Goal: Task Accomplishment & Management: Manage account settings

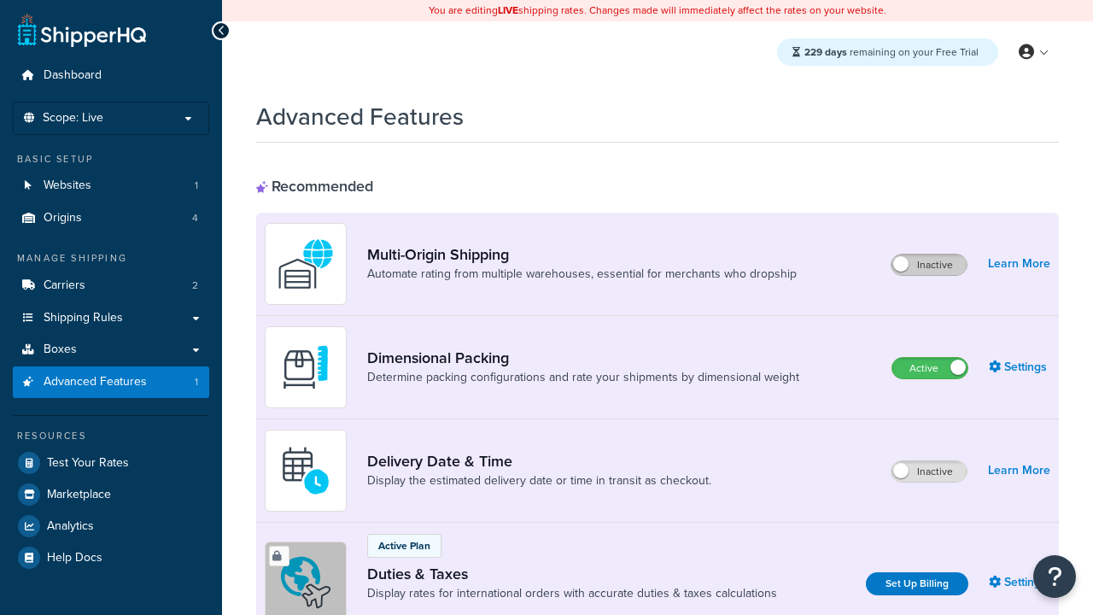
click at [929, 265] on label "Inactive" at bounding box center [929, 264] width 75 height 20
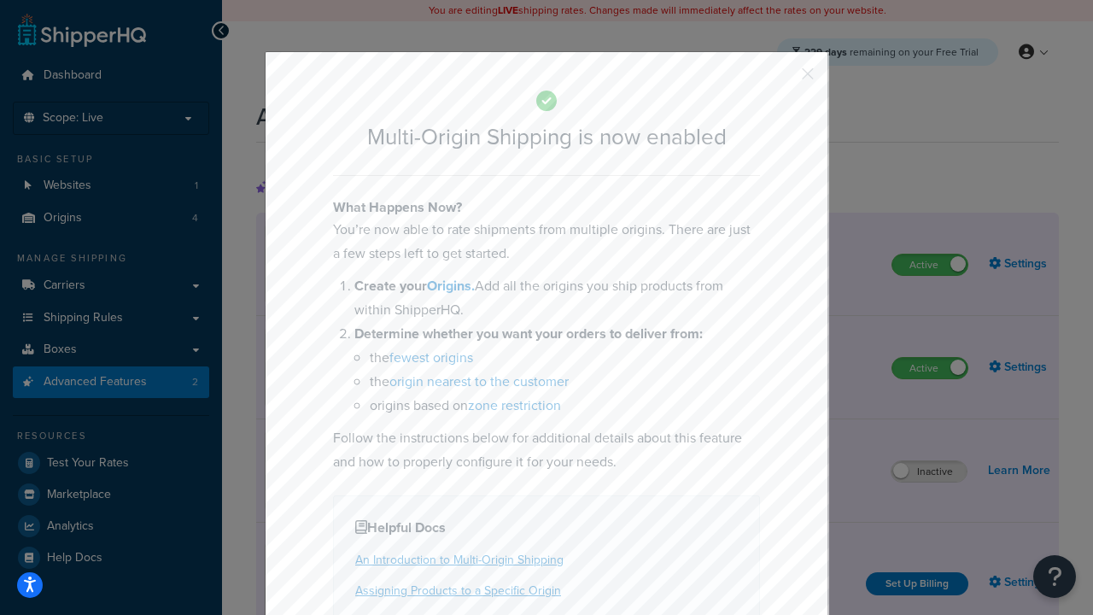
click at [782, 78] on button "button" at bounding box center [783, 80] width 4 height 4
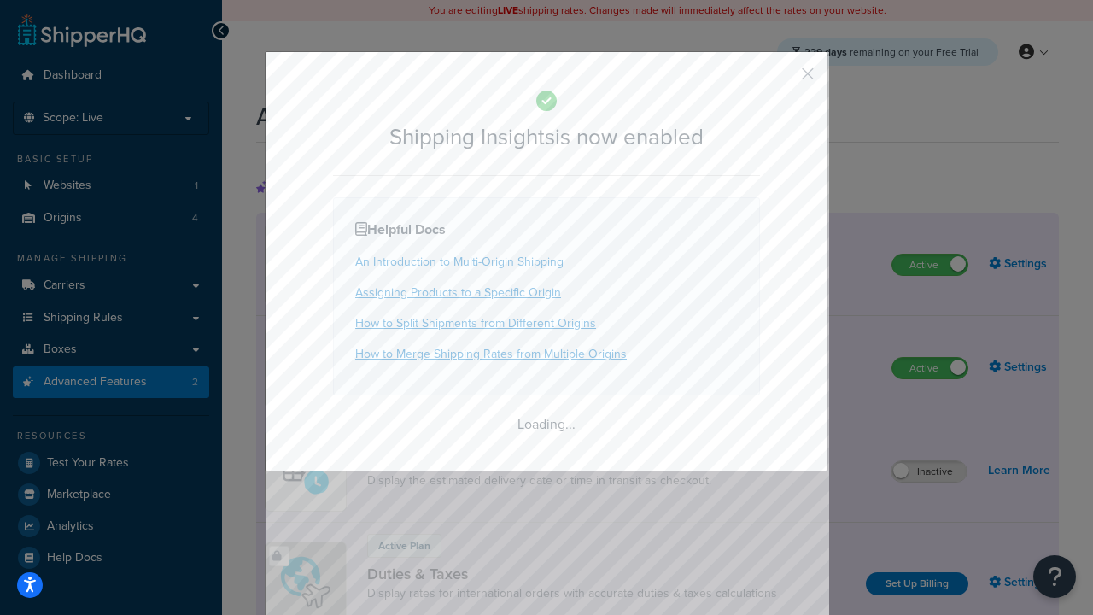
scroll to position [1070, 0]
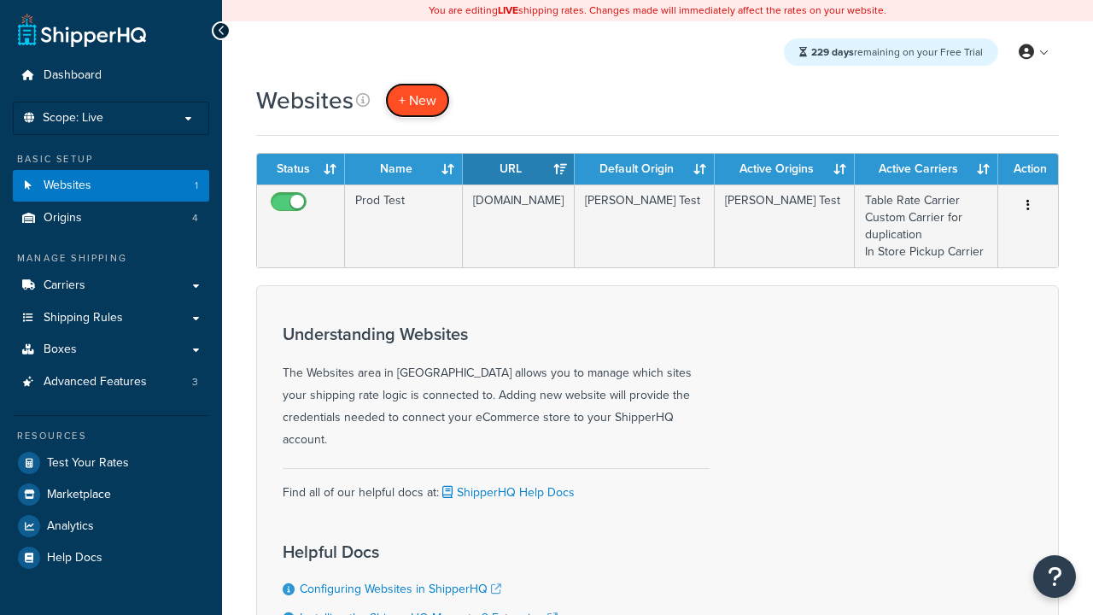
click at [418, 100] on span "+ New" at bounding box center [418, 101] width 38 height 20
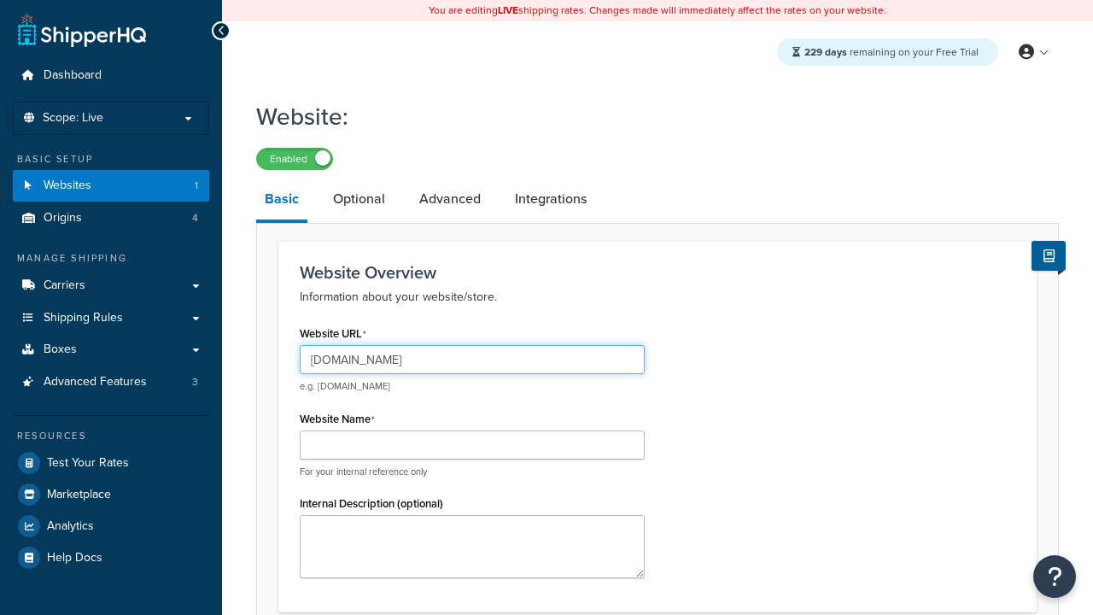
type input "[DOMAIN_NAME]"
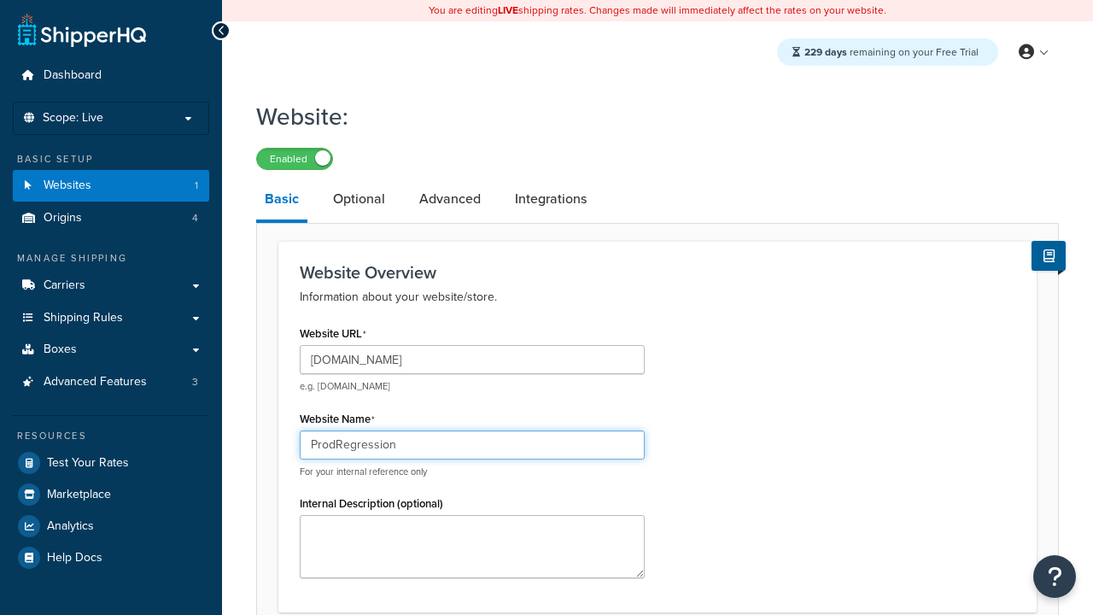
type input "ProdRegression"
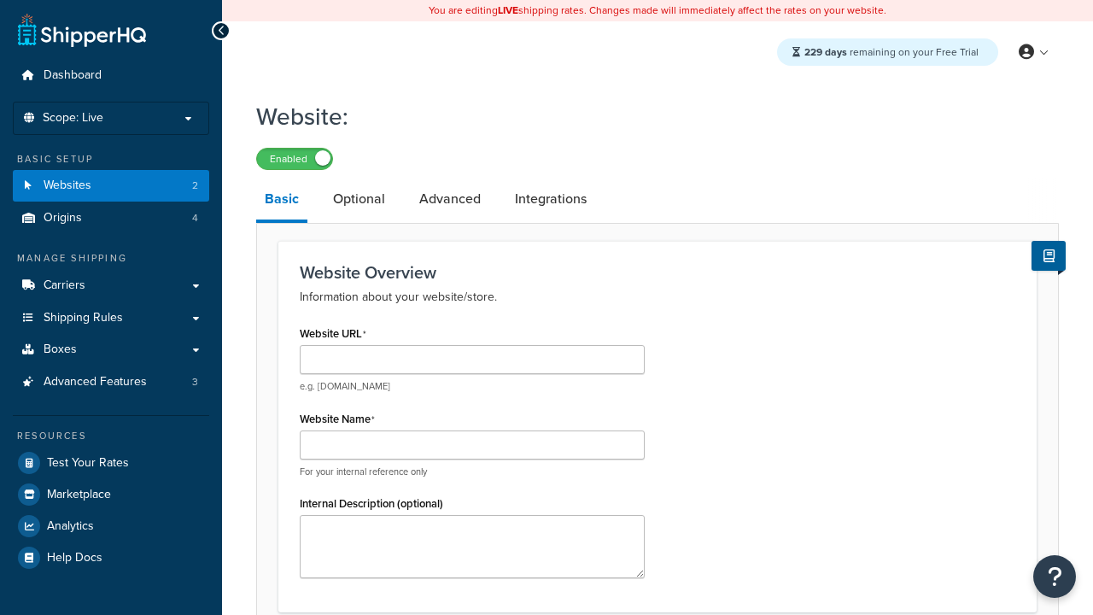
click at [282, 202] on link "Basic" at bounding box center [281, 200] width 51 height 44
click at [359, 200] on link "Optional" at bounding box center [359, 198] width 69 height 41
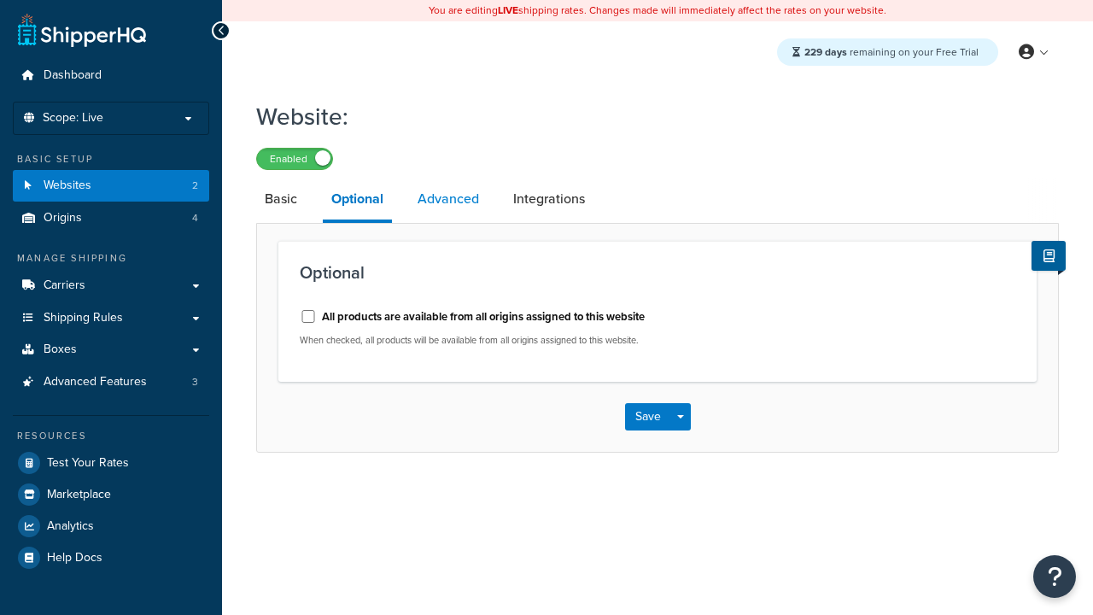
click at [448, 200] on link "Advanced" at bounding box center [448, 198] width 79 height 41
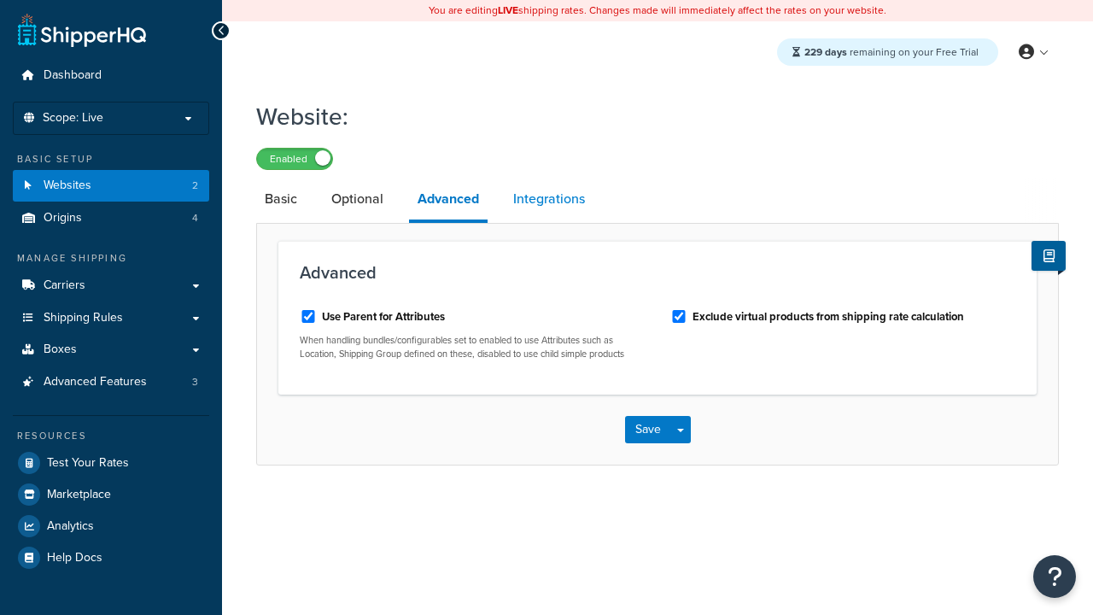
click at [549, 200] on link "Integrations" at bounding box center [549, 198] width 89 height 41
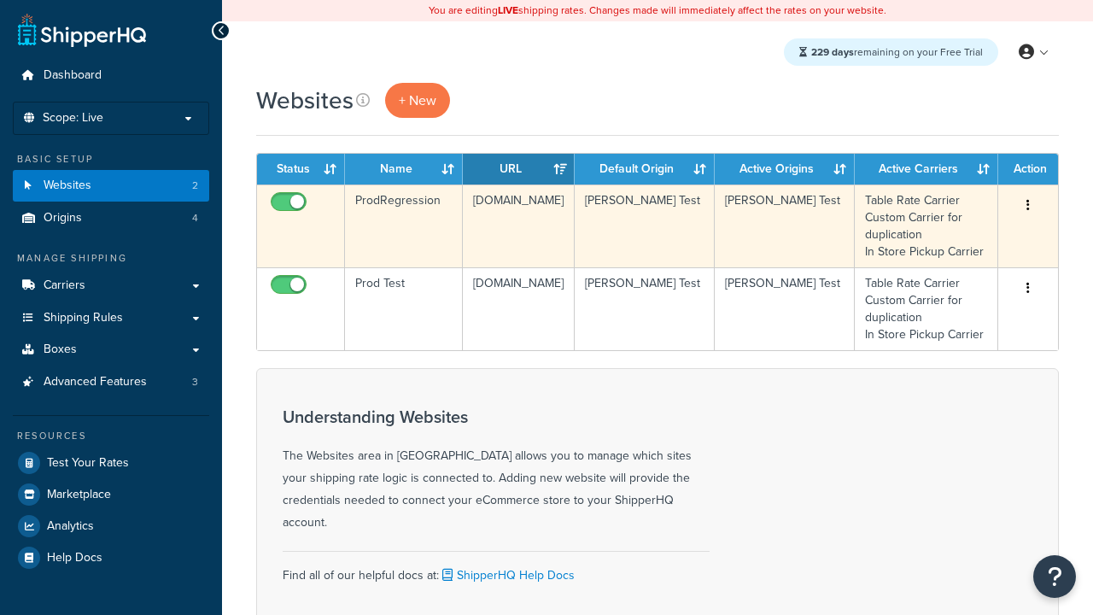
click at [1028, 206] on icon "button" at bounding box center [1027, 205] width 3 height 12
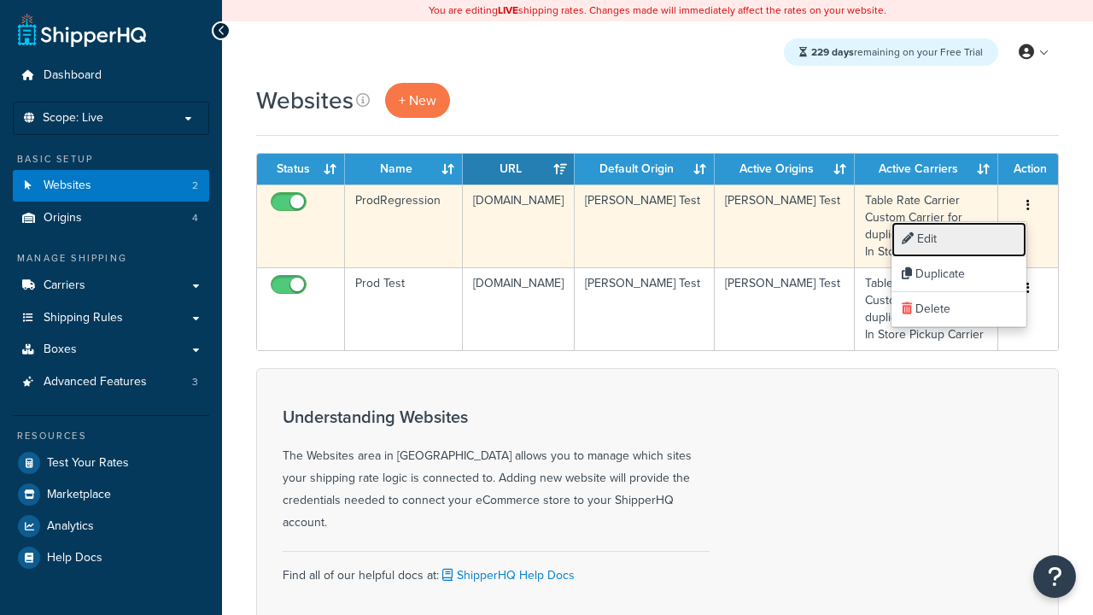
click at [959, 239] on link "Edit" at bounding box center [959, 239] width 135 height 35
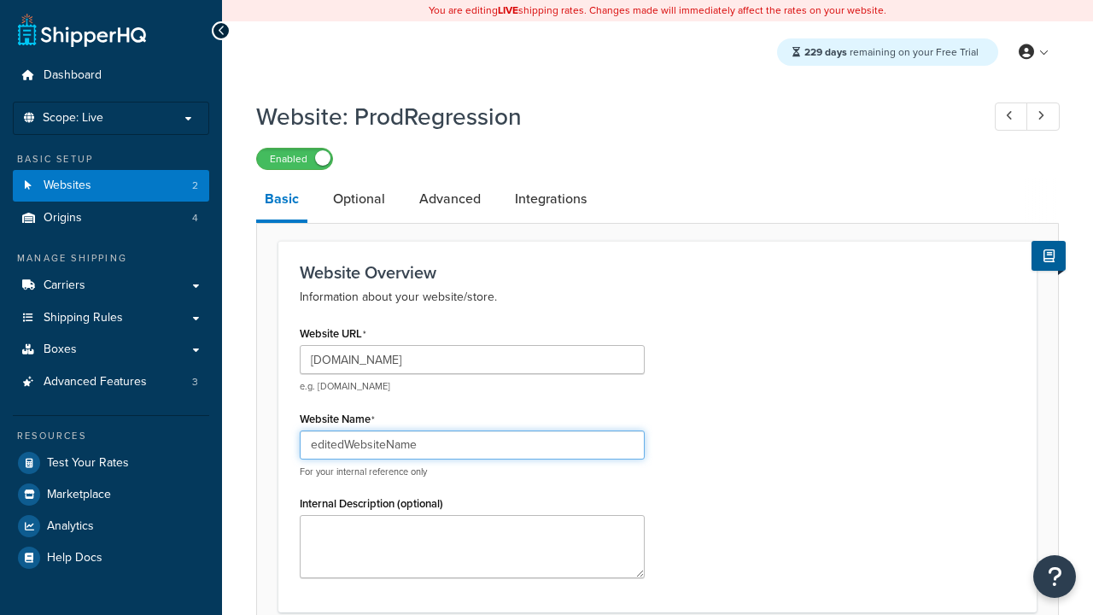
scroll to position [599, 0]
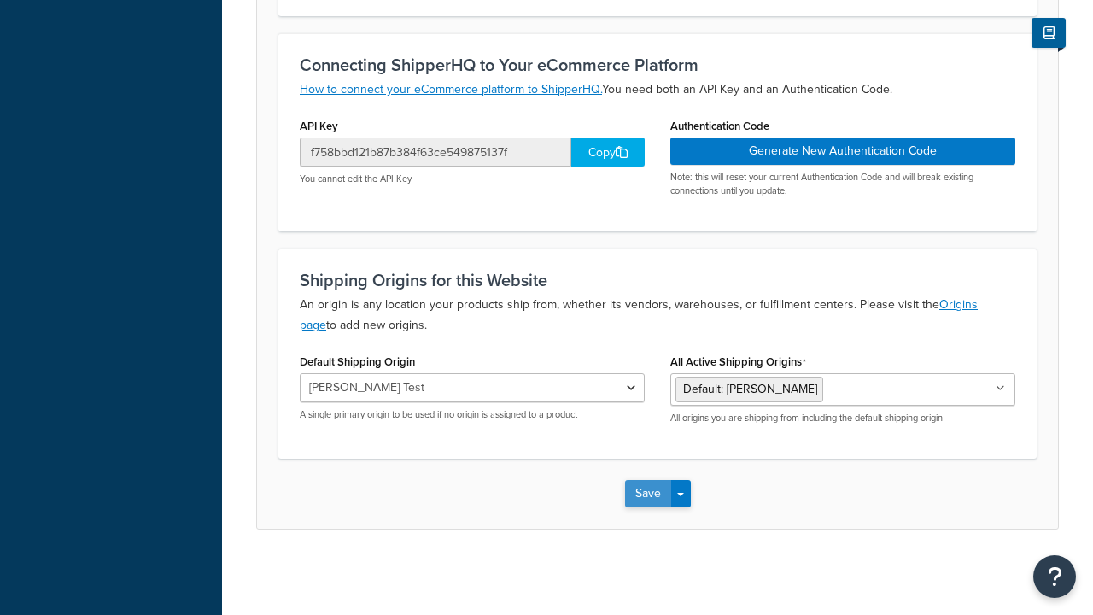
type input "editedWebsiteName"
click at [647, 493] on button "Save" at bounding box center [648, 493] width 46 height 27
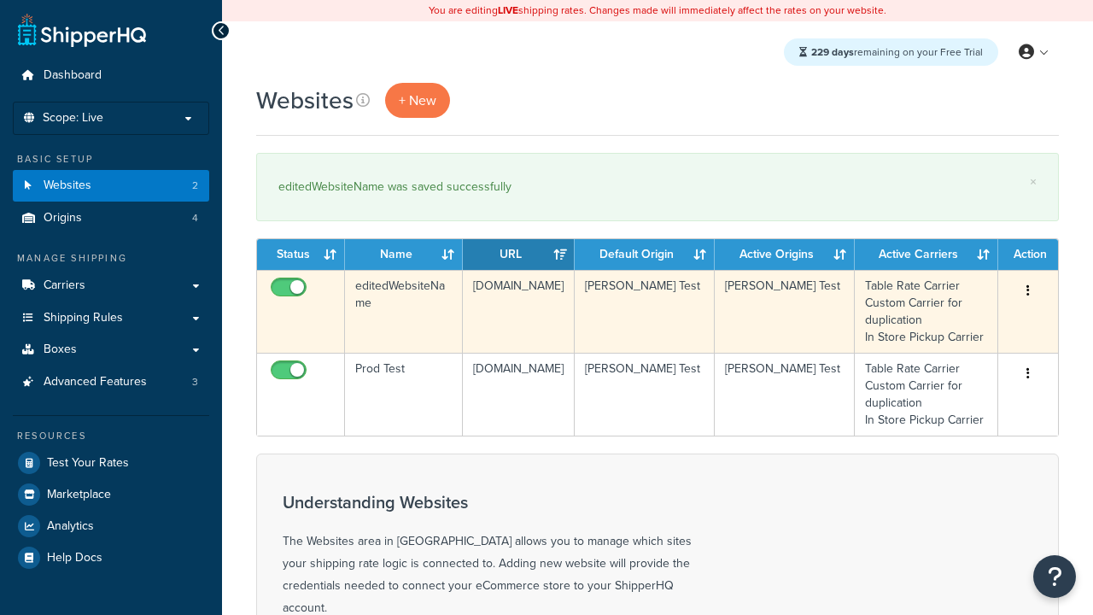
click at [1028, 291] on icon "button" at bounding box center [1027, 290] width 3 height 12
click at [0, 0] on link "Duplicate" at bounding box center [0, 0] width 0 height 0
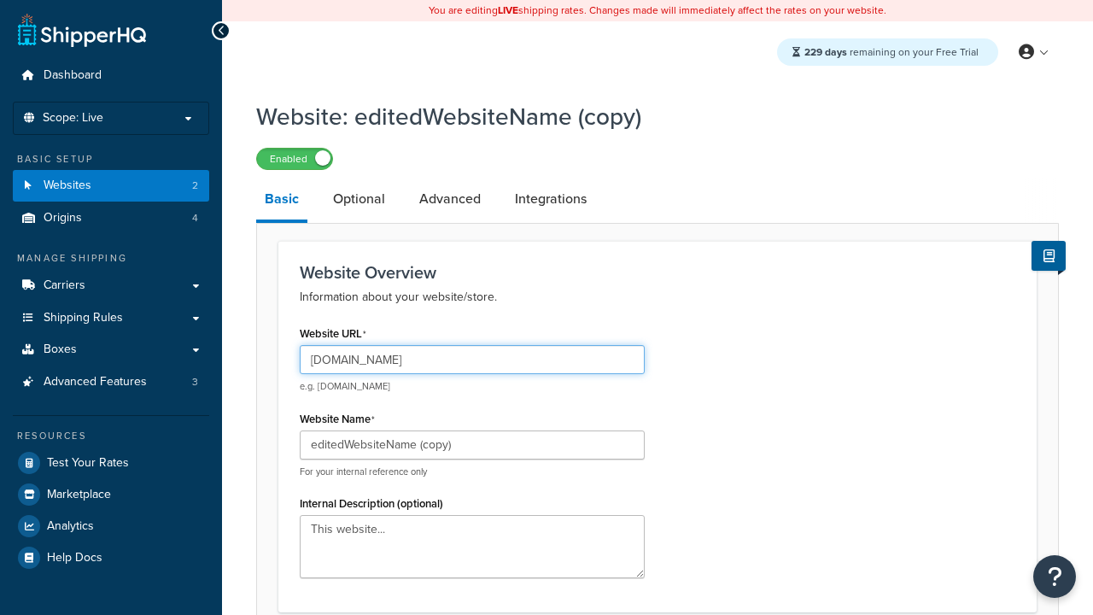
type input "www.editedWebsiteNameCopy.com"
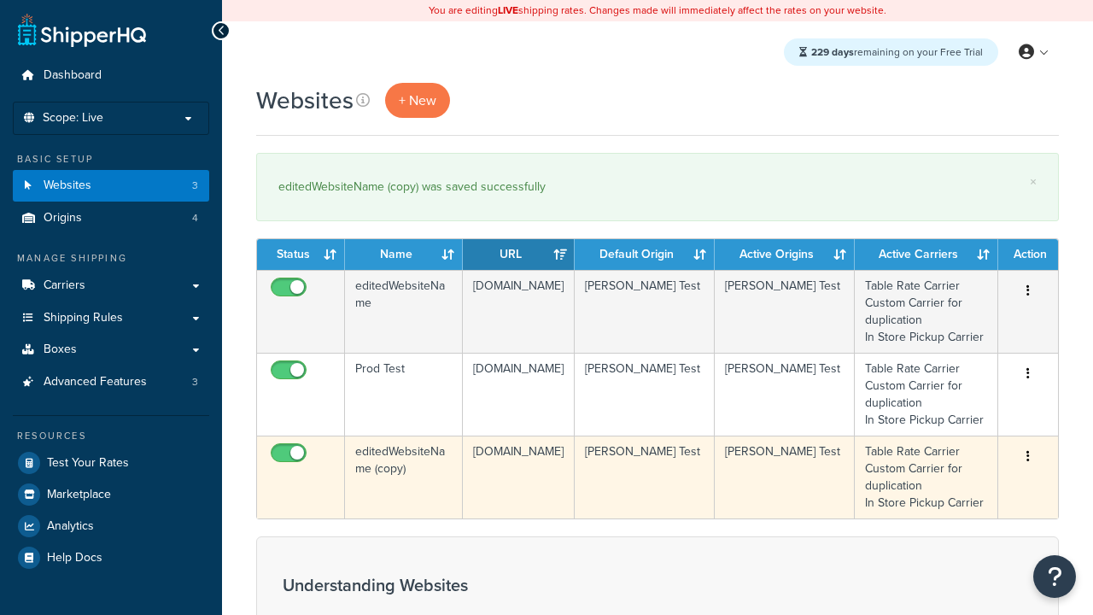
click at [1028, 457] on icon "button" at bounding box center [1027, 456] width 3 height 12
click at [0, 0] on link "Delete" at bounding box center [0, 0] width 0 height 0
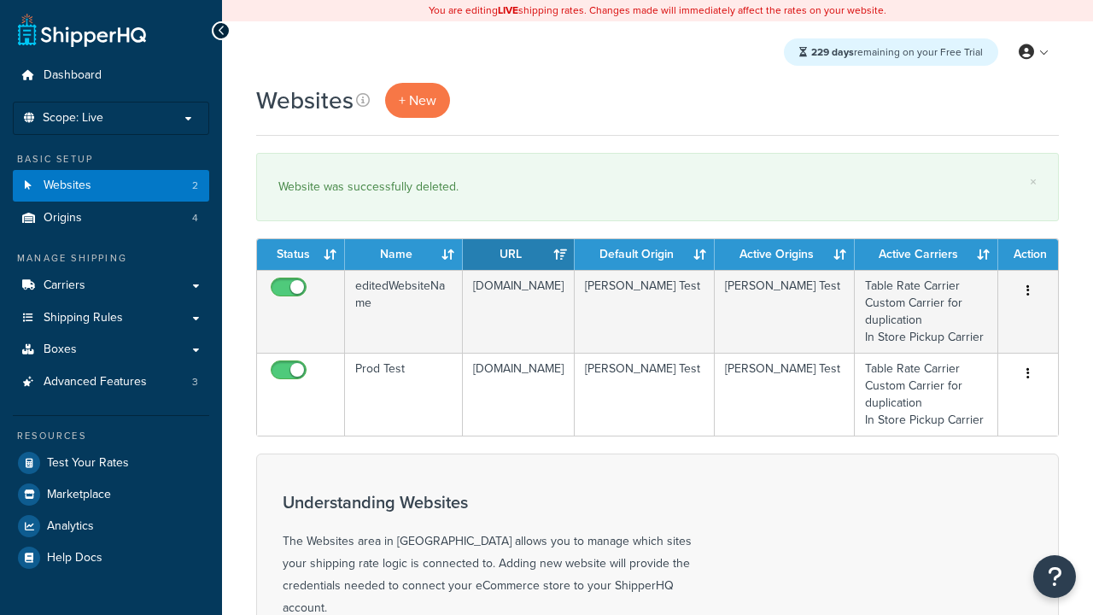
click at [301, 254] on th "Status" at bounding box center [301, 254] width 88 height 31
click at [404, 254] on th "Name" at bounding box center [404, 254] width 118 height 31
click at [518, 254] on th "URL" at bounding box center [519, 254] width 112 height 31
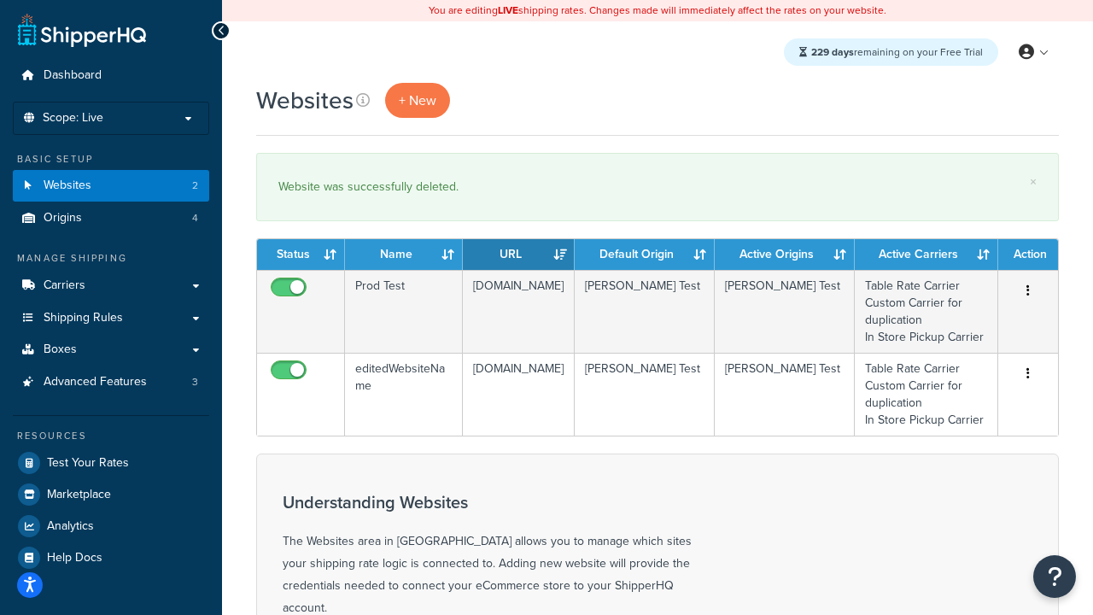
click at [518, 254] on th "URL" at bounding box center [519, 254] width 112 height 31
click at [645, 254] on th "Default Origin" at bounding box center [645, 254] width 140 height 31
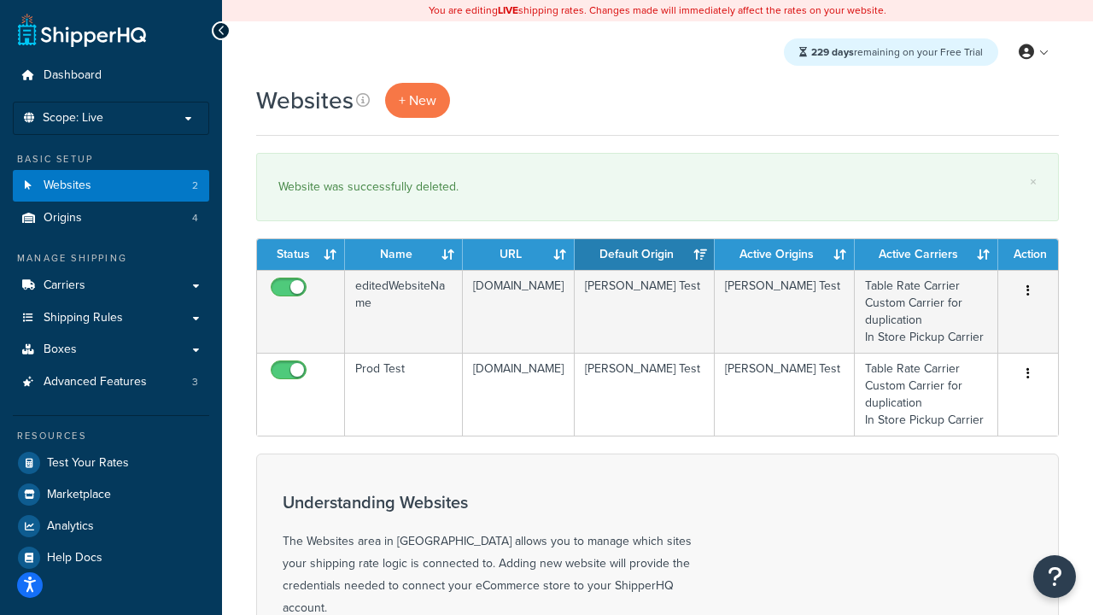
click at [785, 254] on th "Active Origins" at bounding box center [785, 254] width 140 height 31
click at [927, 254] on th "Active Carriers" at bounding box center [926, 254] width 143 height 31
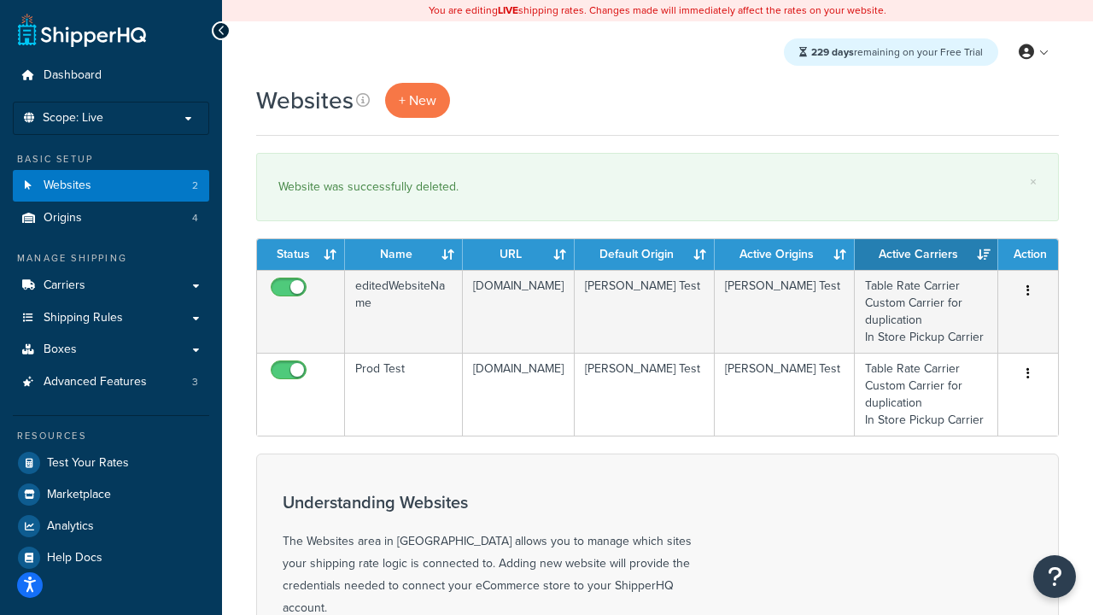
click at [927, 254] on th "Active Carriers" at bounding box center [926, 254] width 143 height 31
click at [1028, 254] on th "Action" at bounding box center [1028, 254] width 60 height 31
click at [363, 100] on icon at bounding box center [363, 100] width 14 height 14
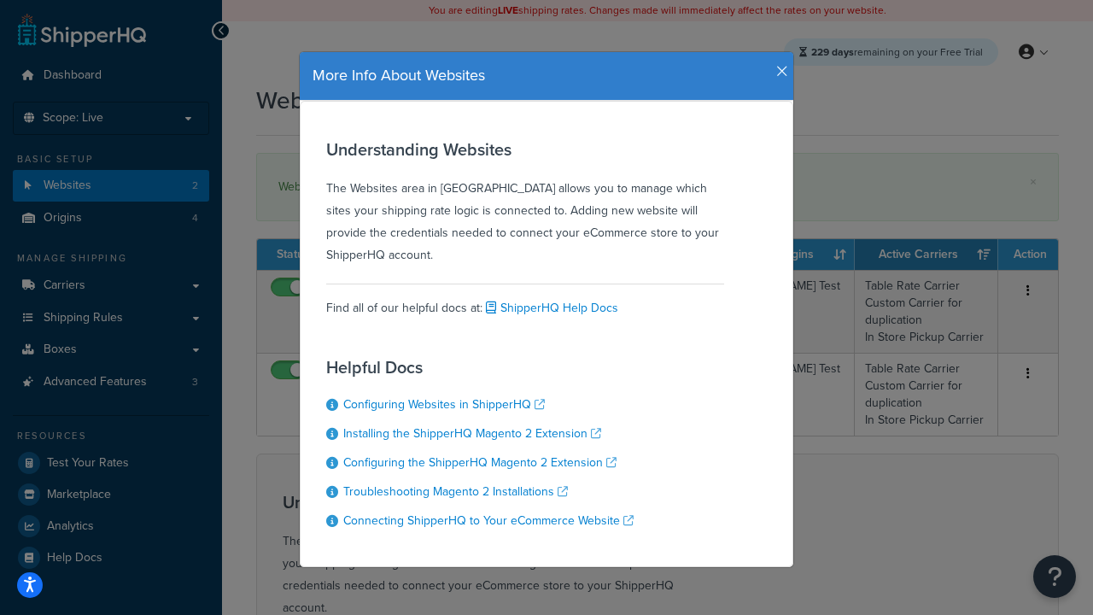
click at [778, 65] on icon "button" at bounding box center [782, 71] width 12 height 15
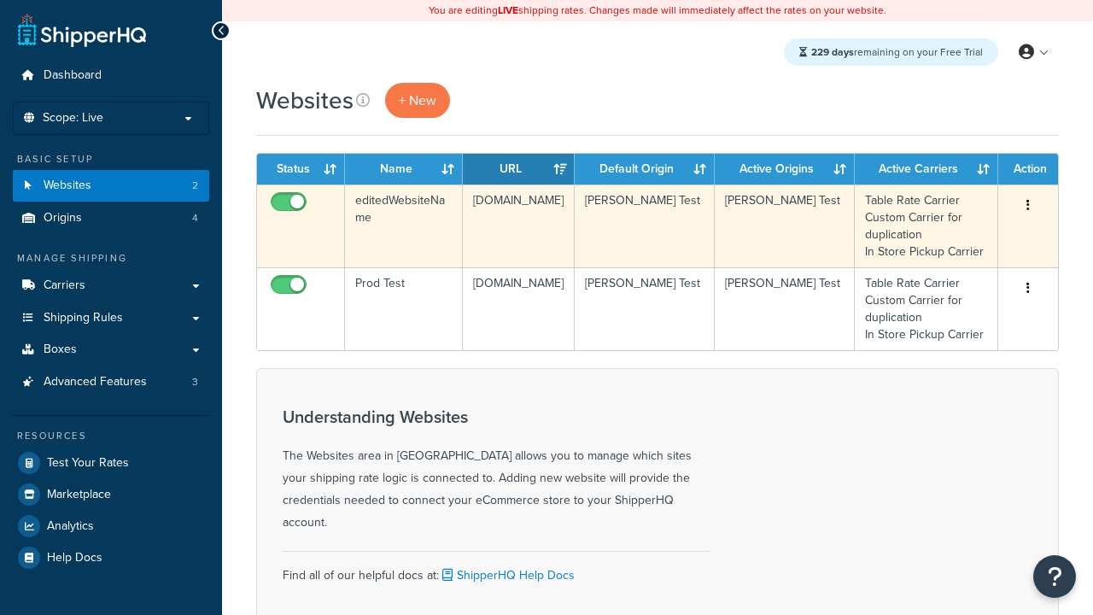
click at [1028, 206] on icon "button" at bounding box center [1027, 205] width 3 height 12
click at [0, 0] on link "Delete" at bounding box center [0, 0] width 0 height 0
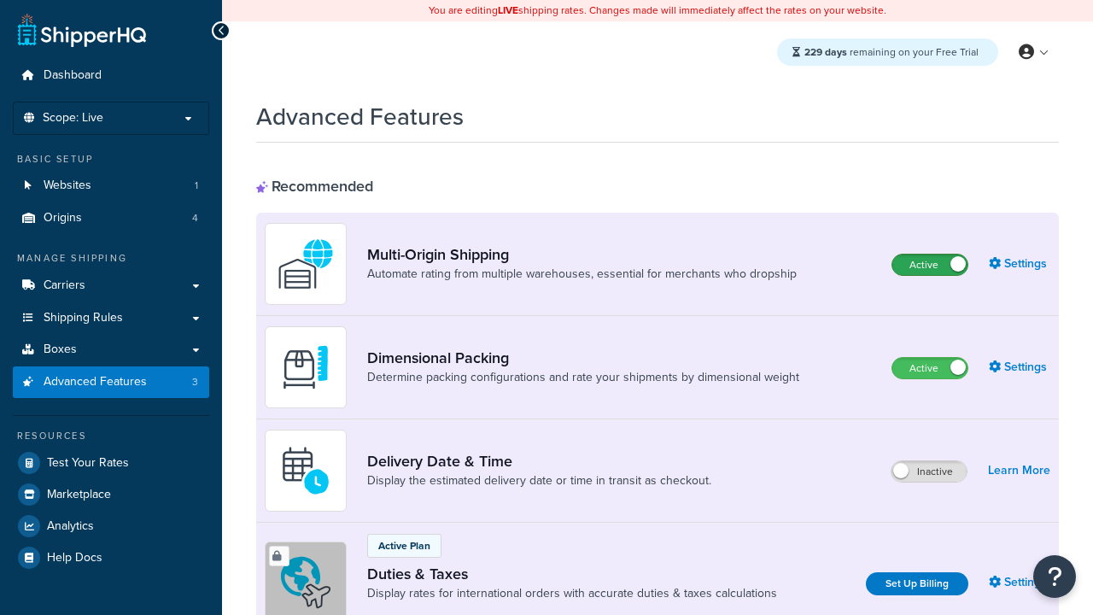
click at [930, 265] on label "Active" at bounding box center [929, 264] width 75 height 20
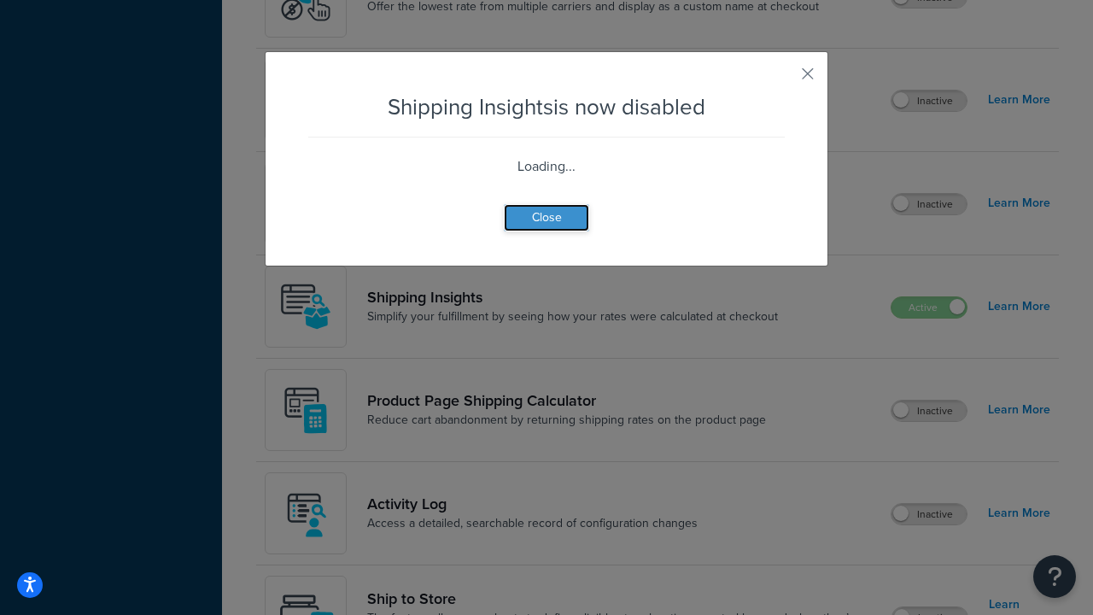
click at [547, 231] on button "Close" at bounding box center [546, 217] width 85 height 27
